Goal: Communication & Community: Answer question/provide support

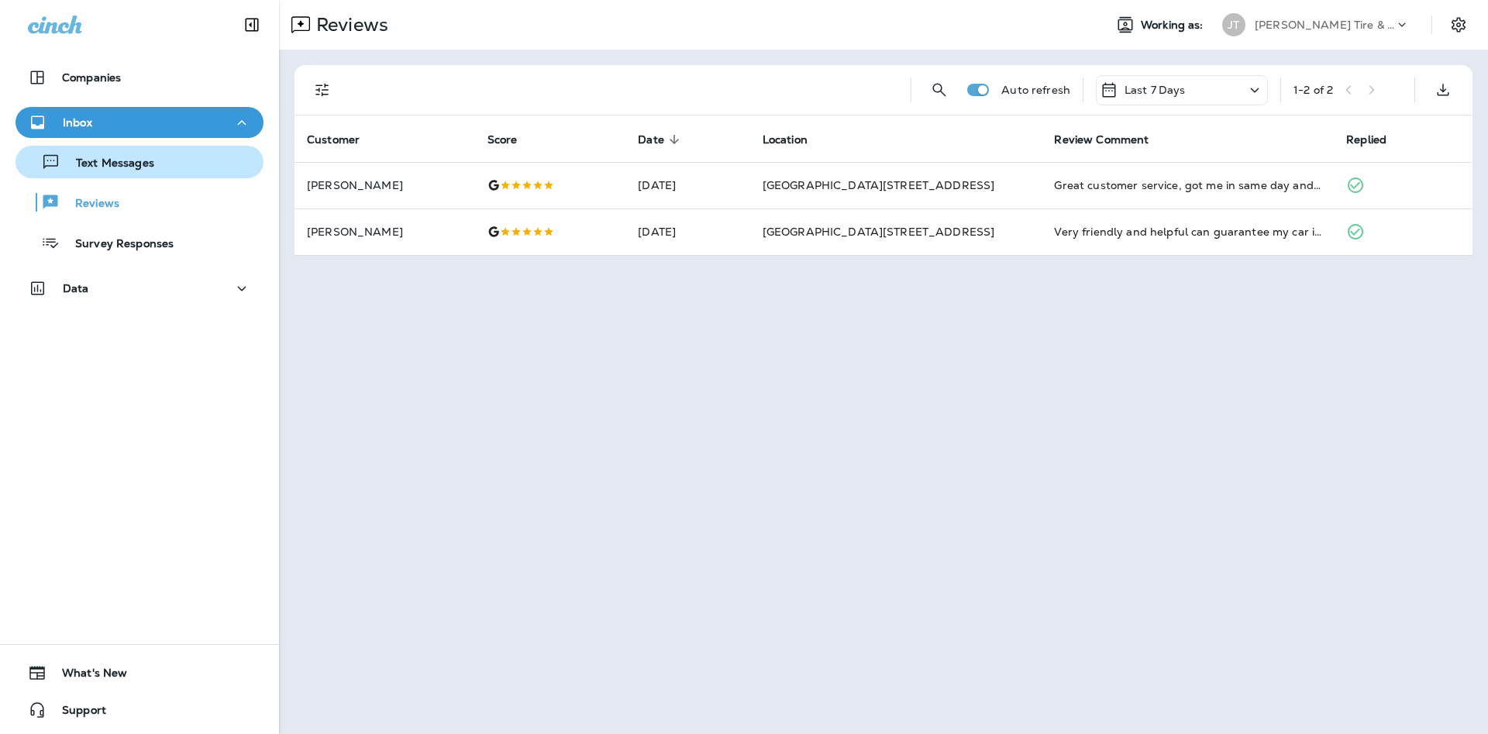
click at [181, 174] on button "Text Messages" at bounding box center [139, 162] width 248 height 33
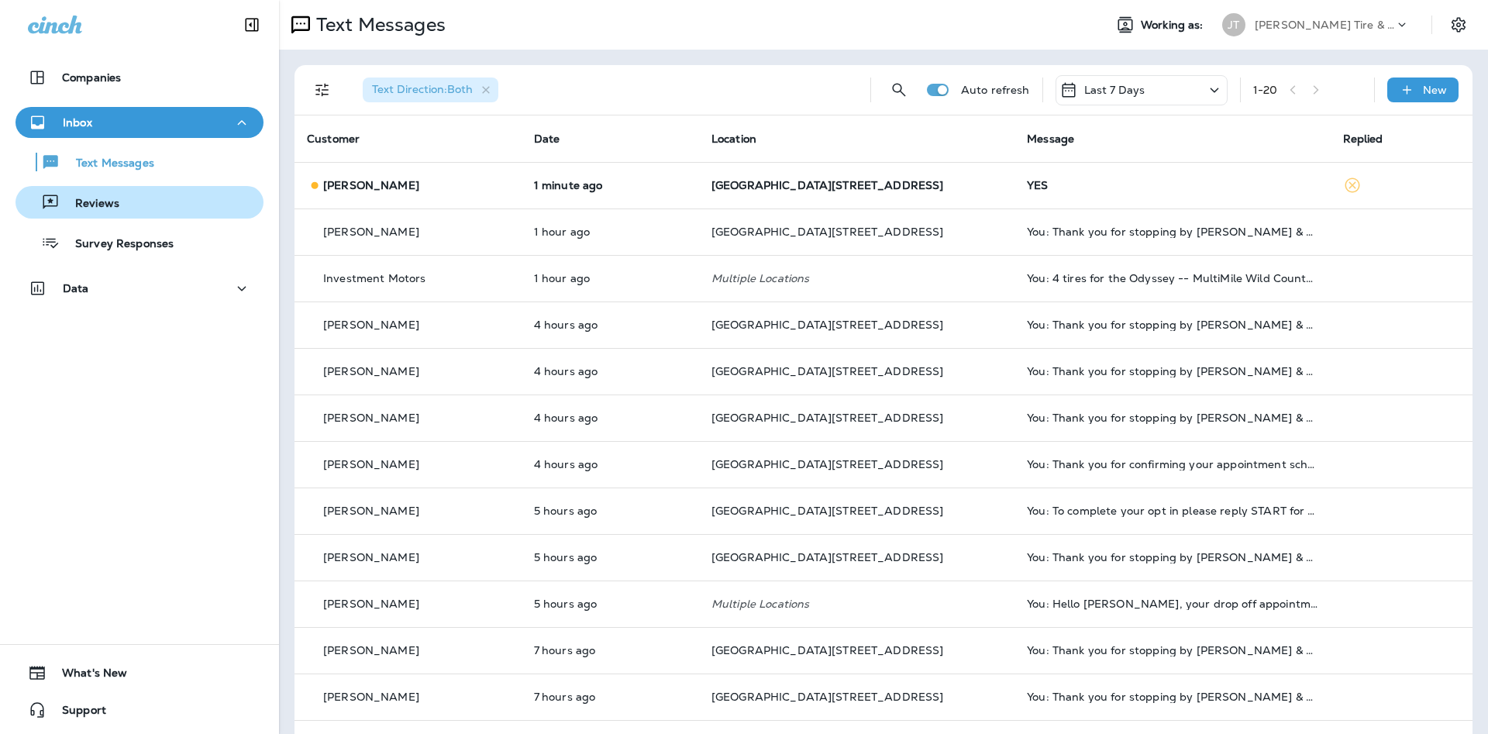
click at [154, 202] on div "Reviews" at bounding box center [140, 202] width 236 height 23
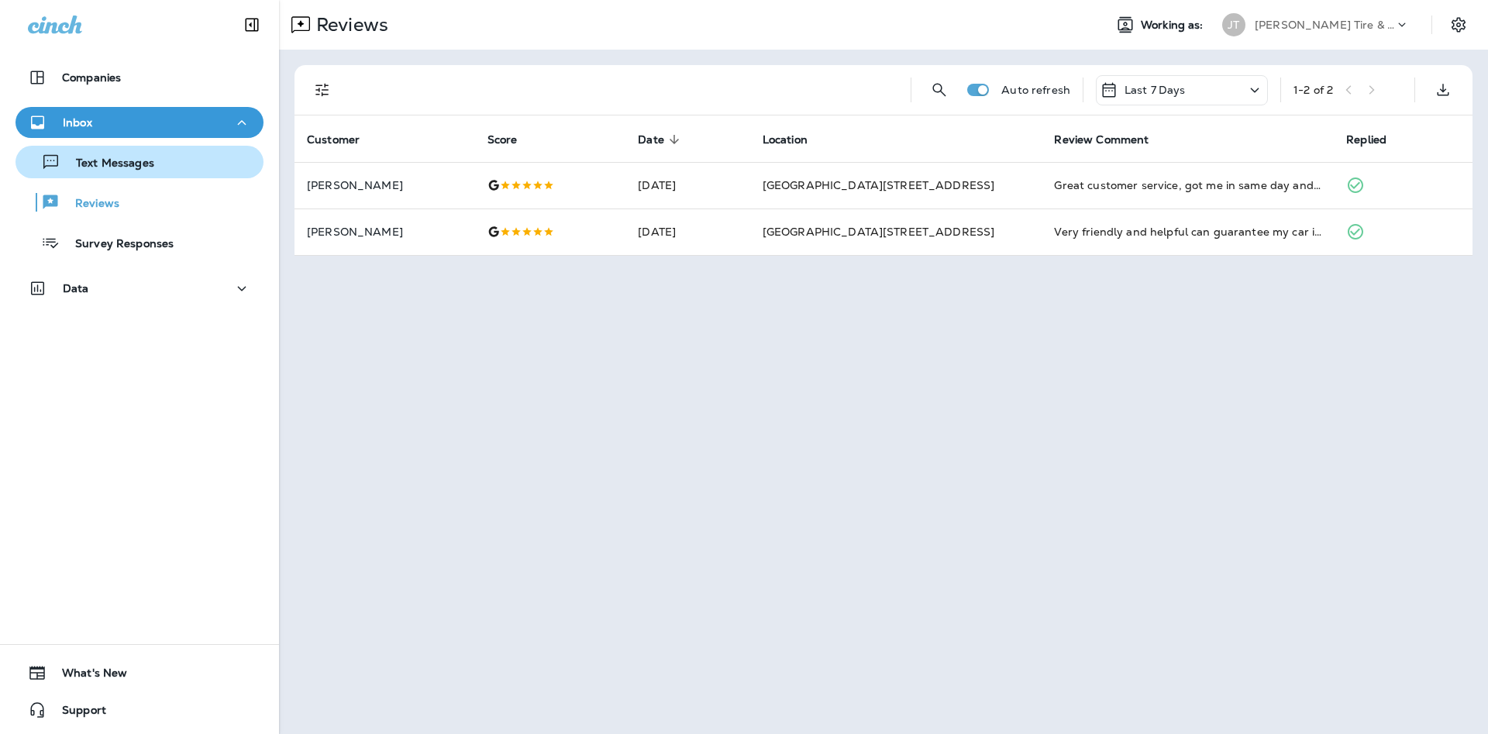
click at [176, 157] on div "Text Messages" at bounding box center [140, 161] width 236 height 23
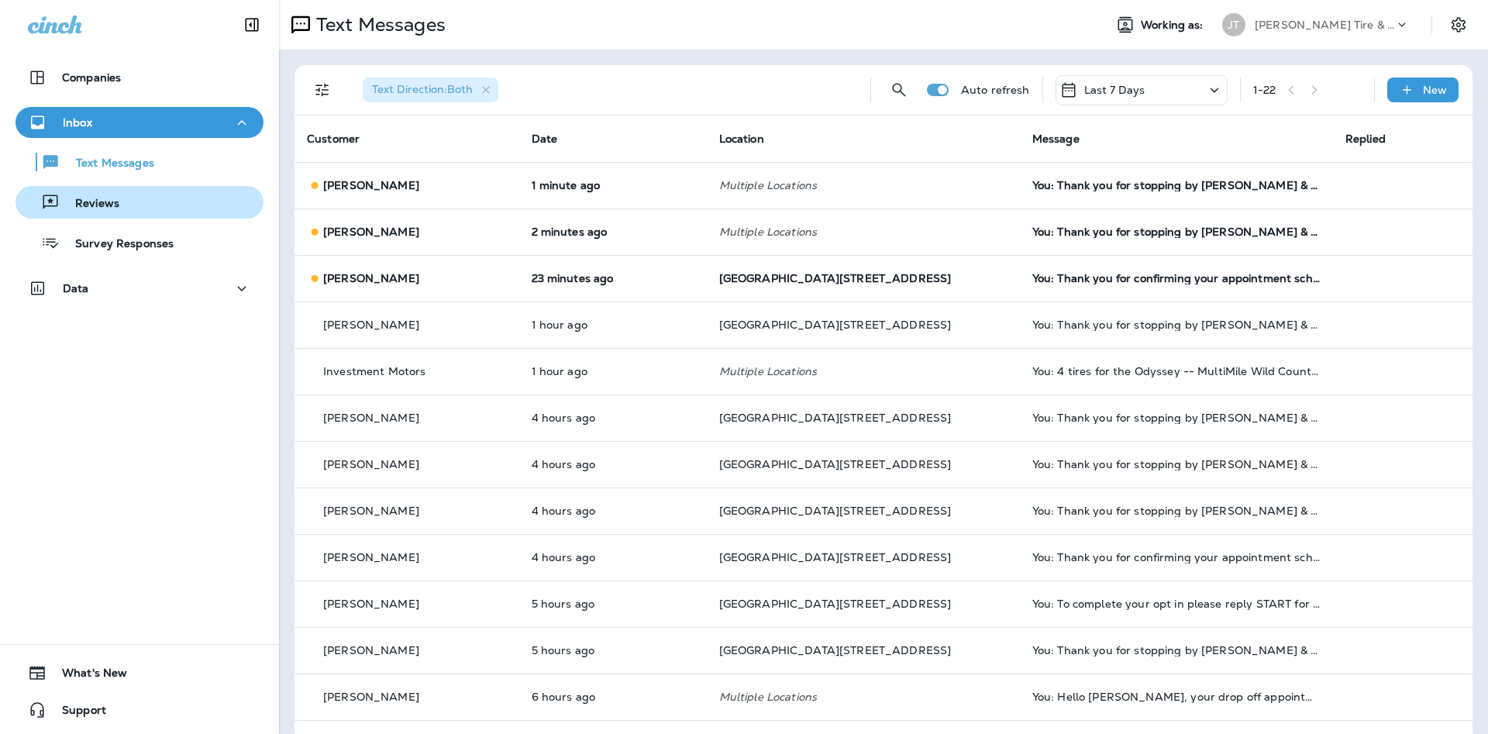
click at [176, 205] on div "Reviews" at bounding box center [140, 202] width 236 height 23
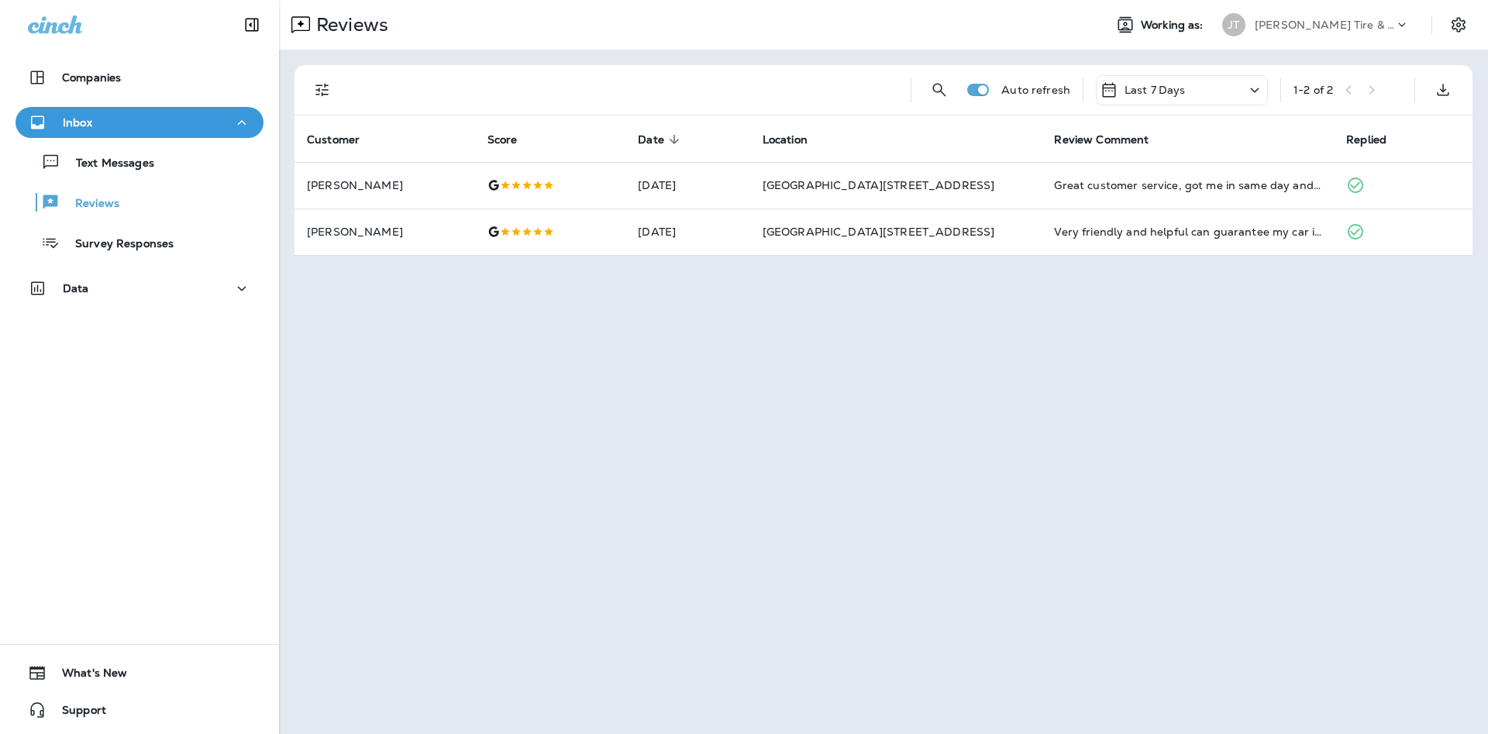
click at [223, 179] on div "Text Messages Reviews Survey Responses" at bounding box center [139, 198] width 248 height 121
click at [212, 174] on button "Text Messages" at bounding box center [139, 162] width 248 height 33
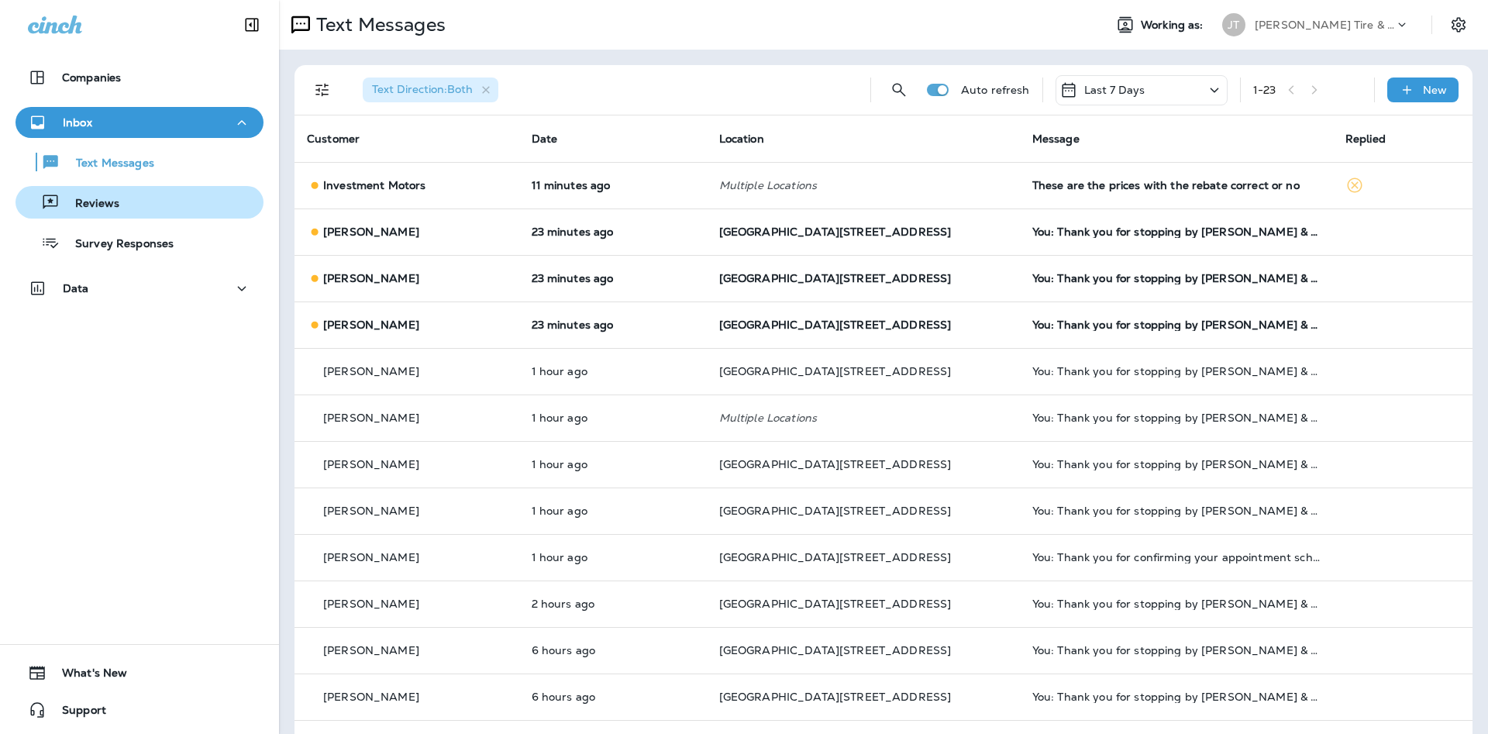
click at [189, 208] on div "Reviews" at bounding box center [140, 202] width 236 height 23
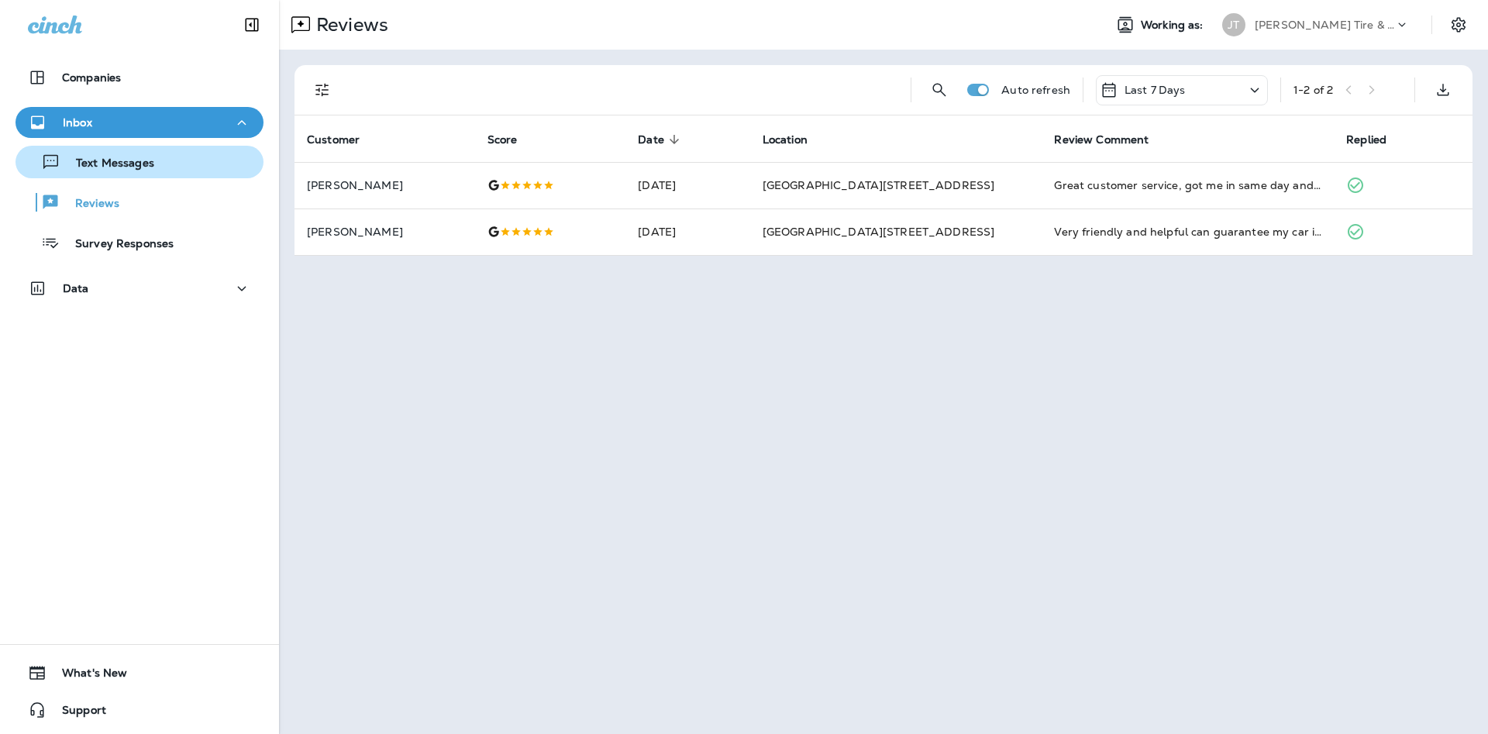
click at [188, 172] on div "Text Messages" at bounding box center [140, 161] width 236 height 23
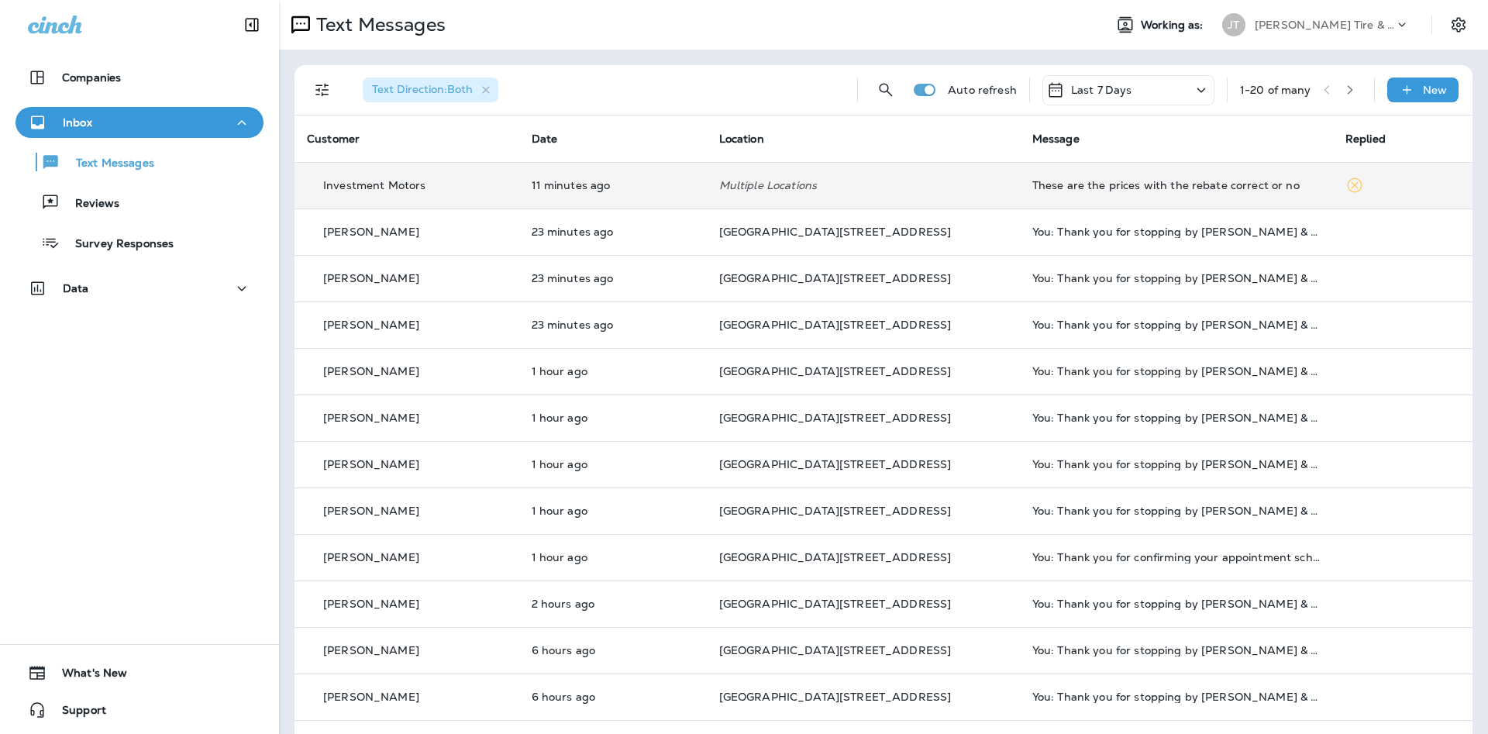
click at [1203, 191] on div "These are the prices with the rebate correct or no" at bounding box center [1176, 185] width 288 height 12
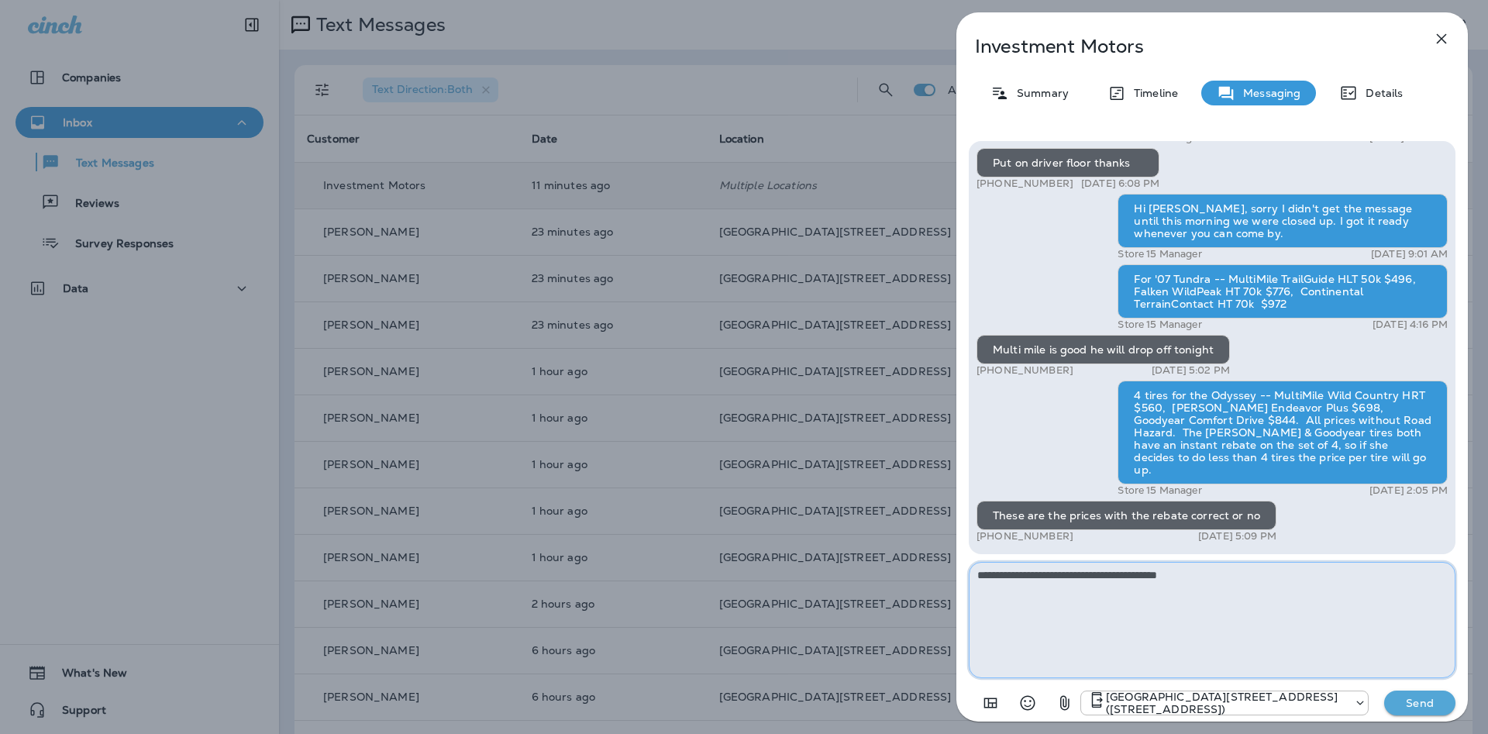
type textarea "**********"
click at [1413, 710] on button "Send" at bounding box center [1419, 702] width 71 height 25
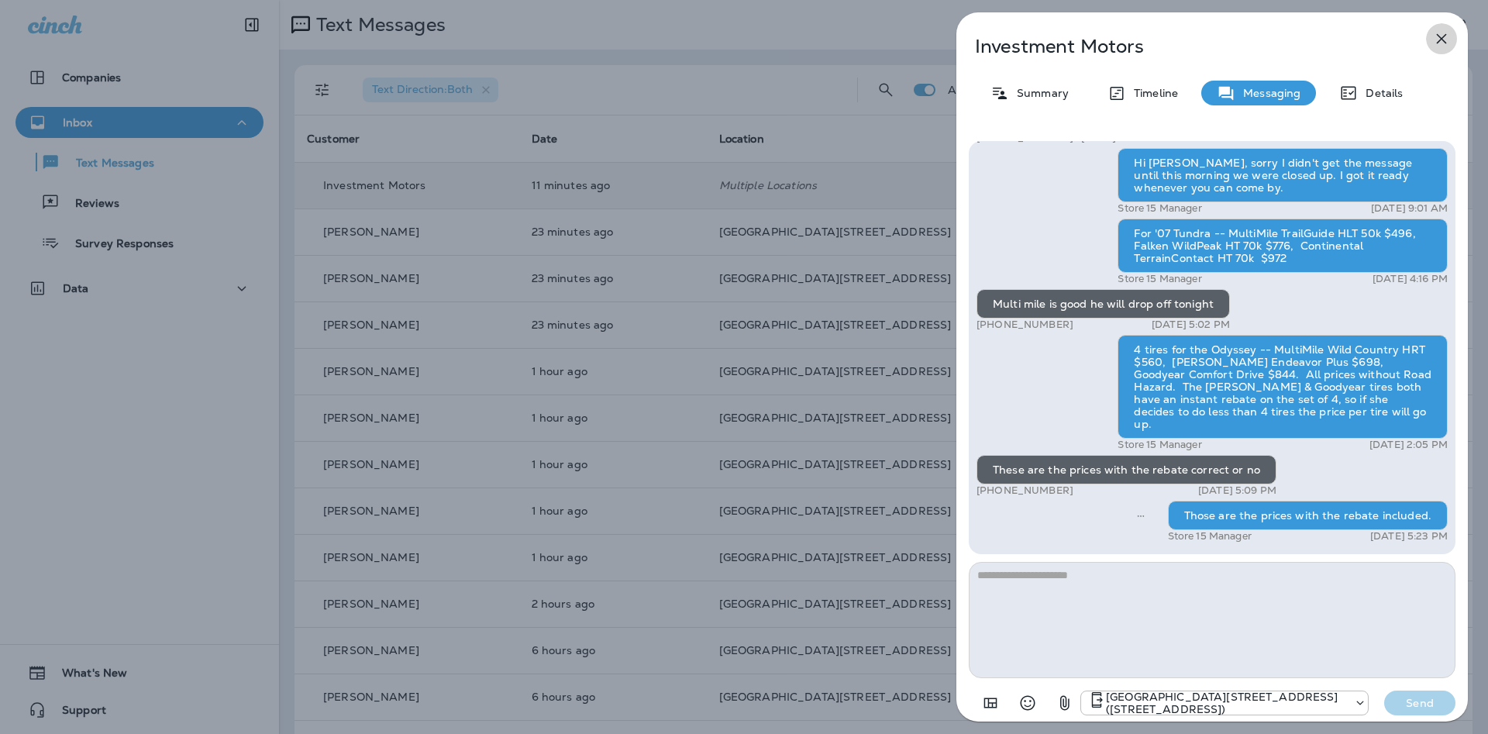
click at [1451, 45] on button "button" at bounding box center [1441, 38] width 31 height 31
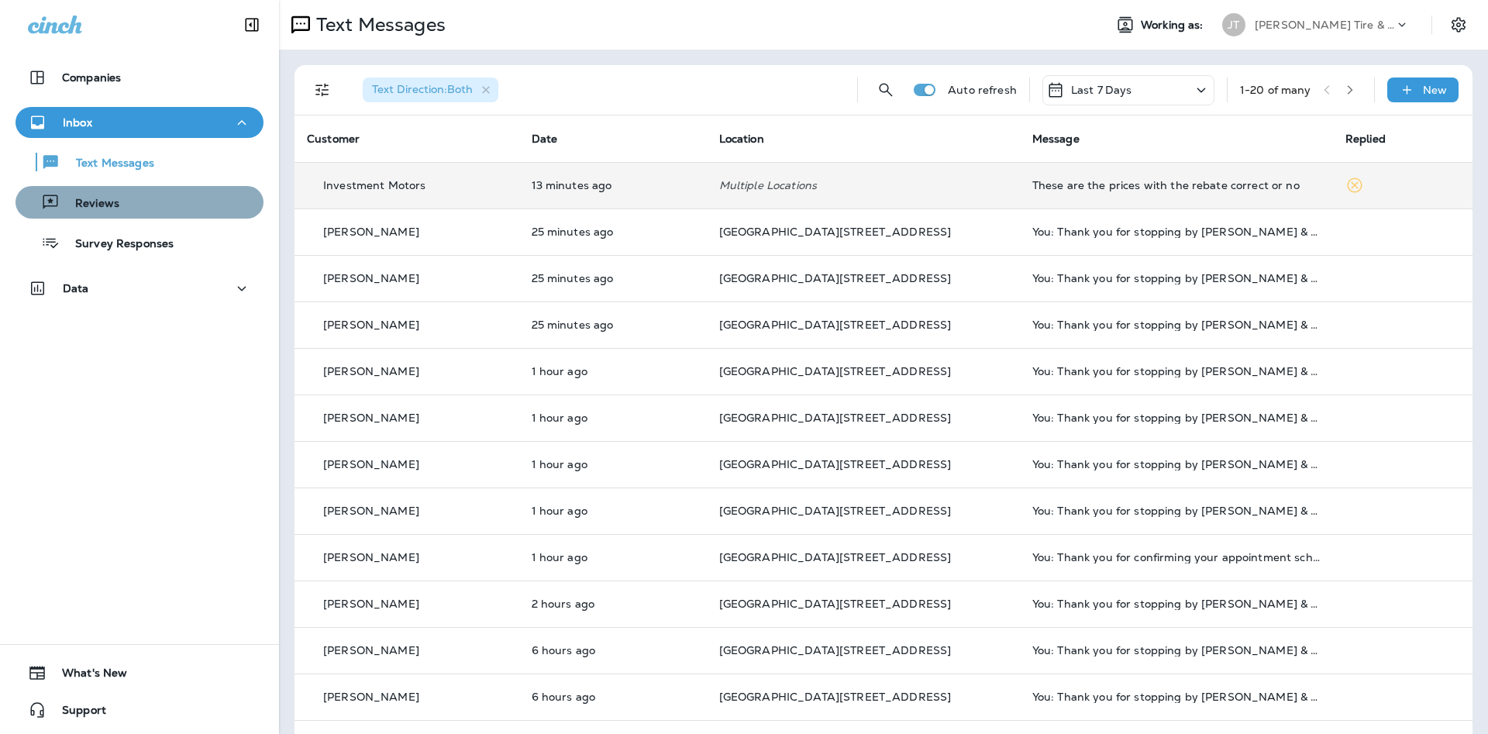
click at [220, 217] on button "Reviews" at bounding box center [139, 202] width 248 height 33
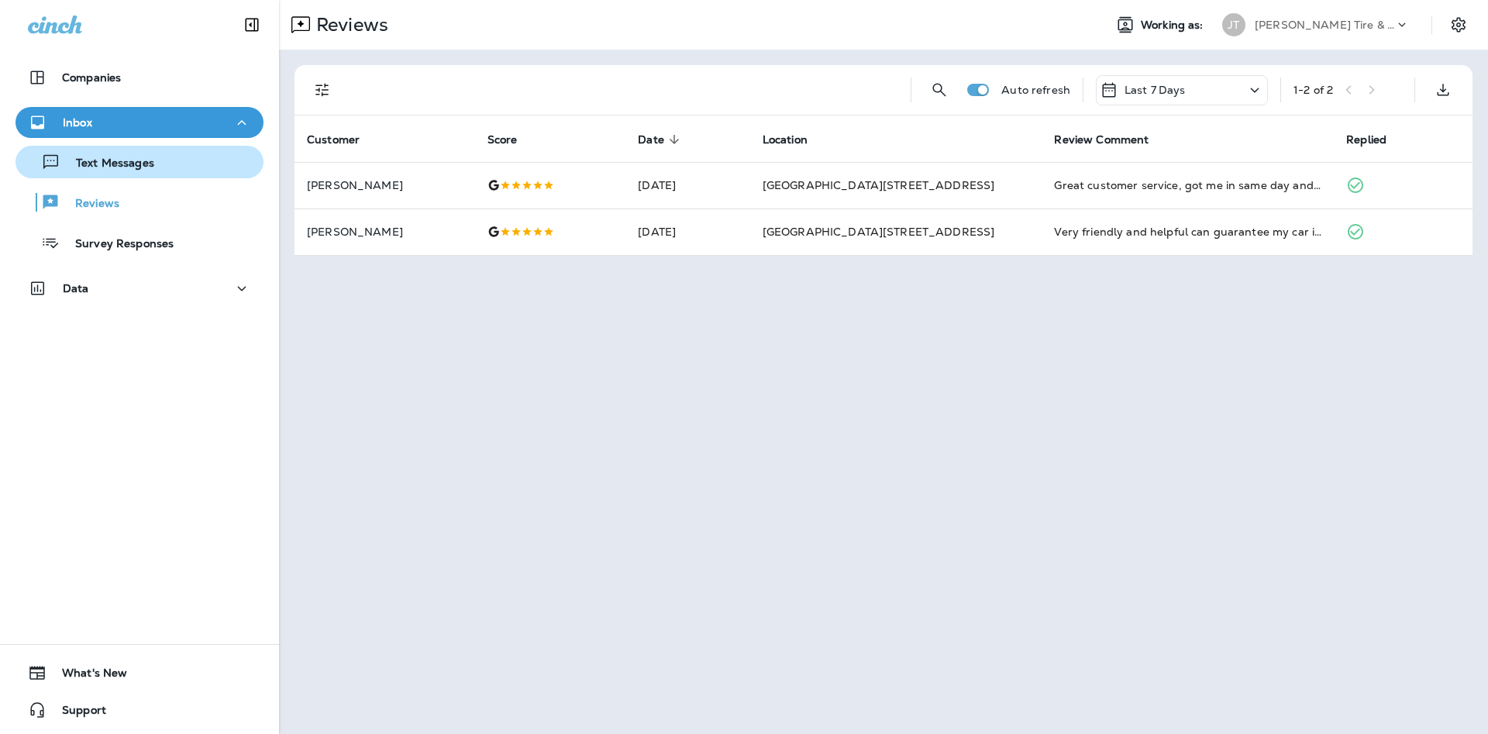
click at [78, 172] on div "Text Messages" at bounding box center [88, 161] width 133 height 23
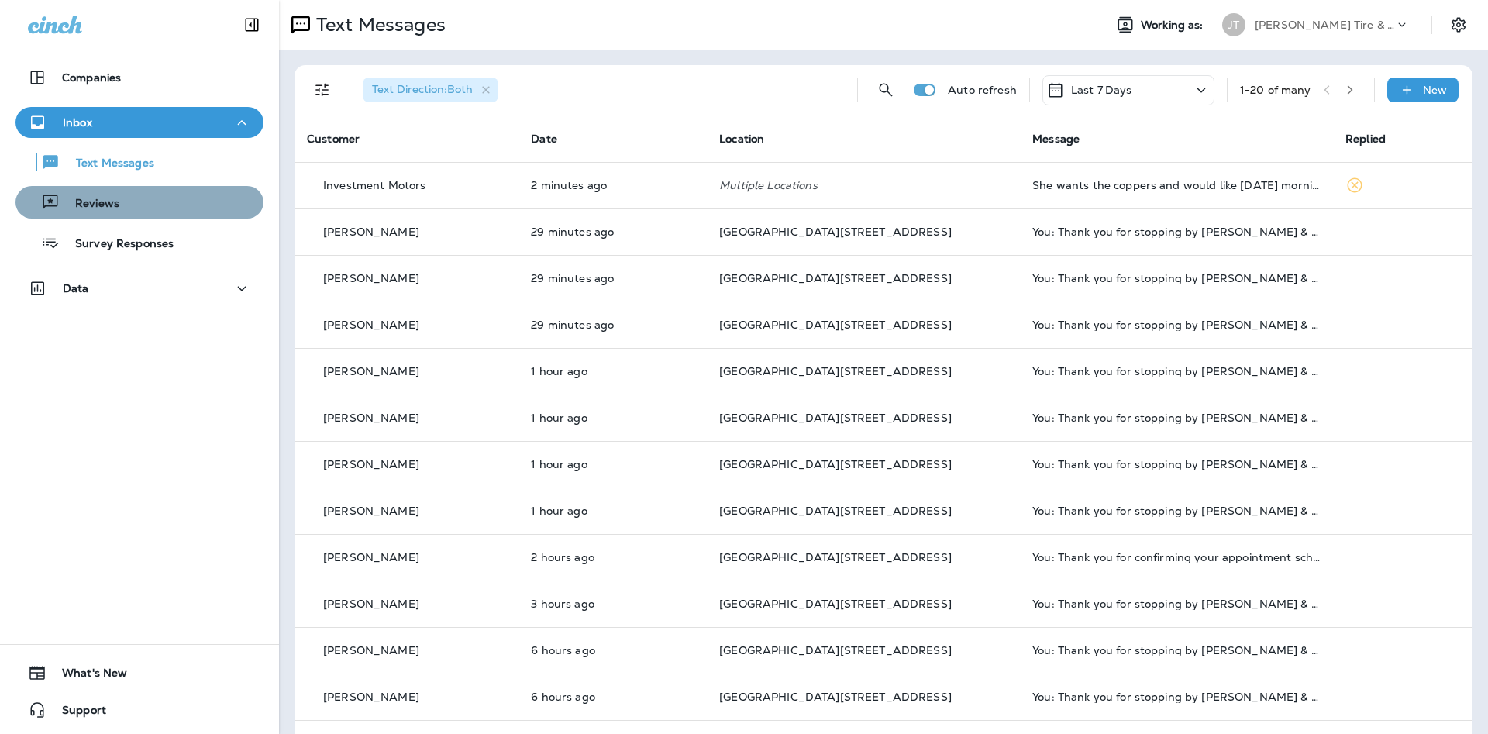
click at [150, 197] on div "Reviews" at bounding box center [140, 202] width 236 height 23
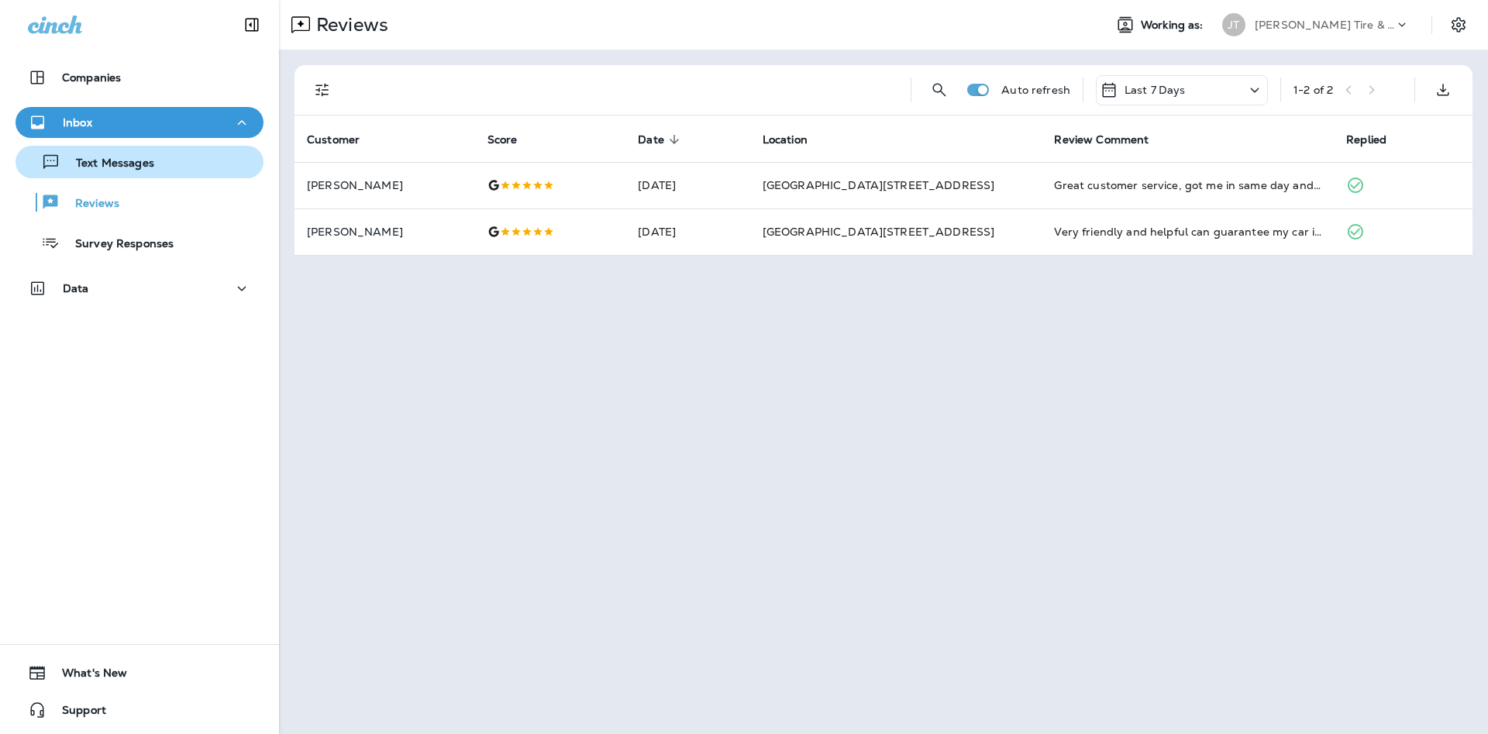
click at [179, 160] on div "Text Messages" at bounding box center [140, 161] width 236 height 23
